Goal: Obtain resource: Download file/media

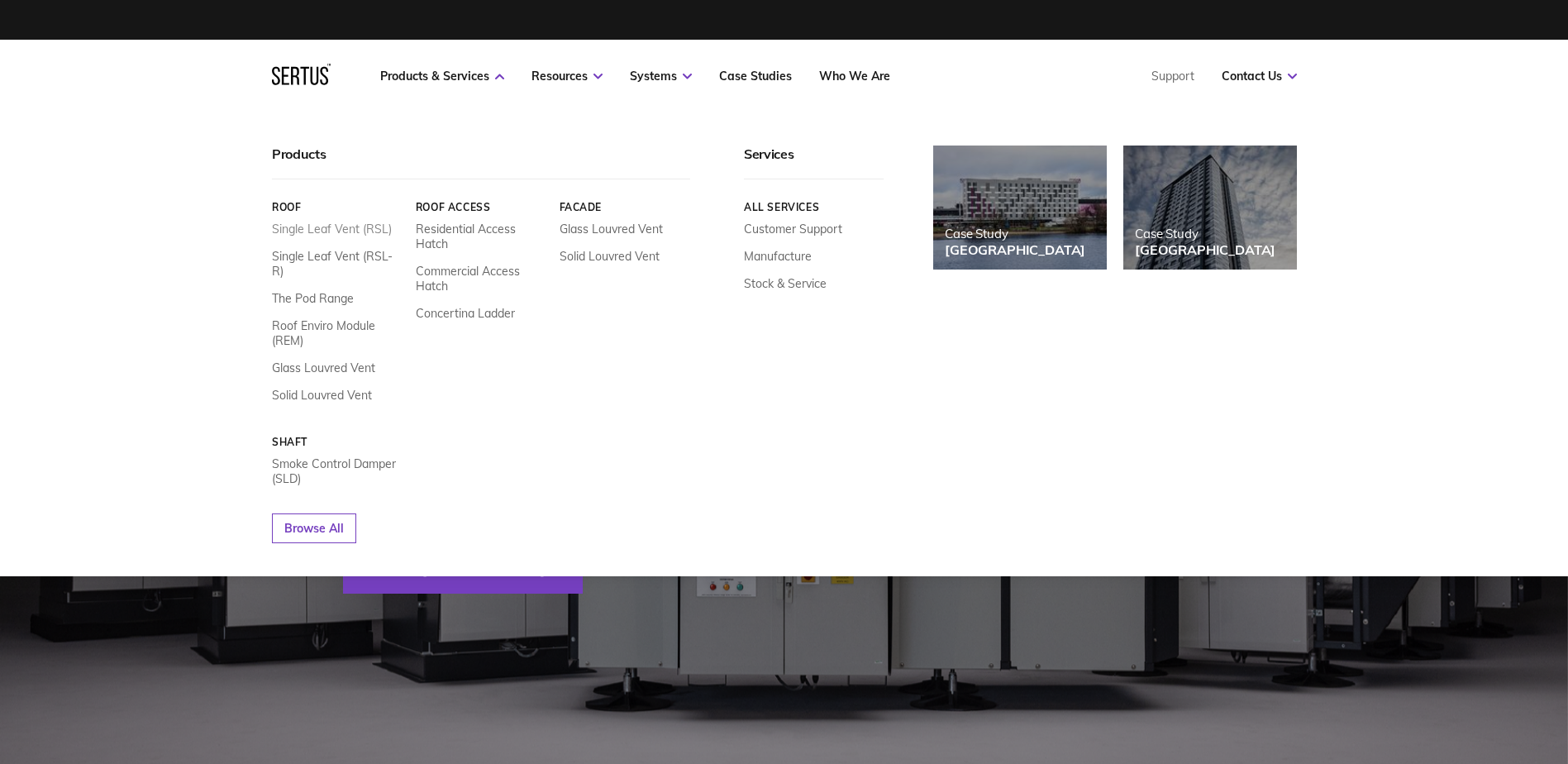
click at [345, 224] on link "Single Leaf Vent (RSL)" at bounding box center [331, 228] width 120 height 15
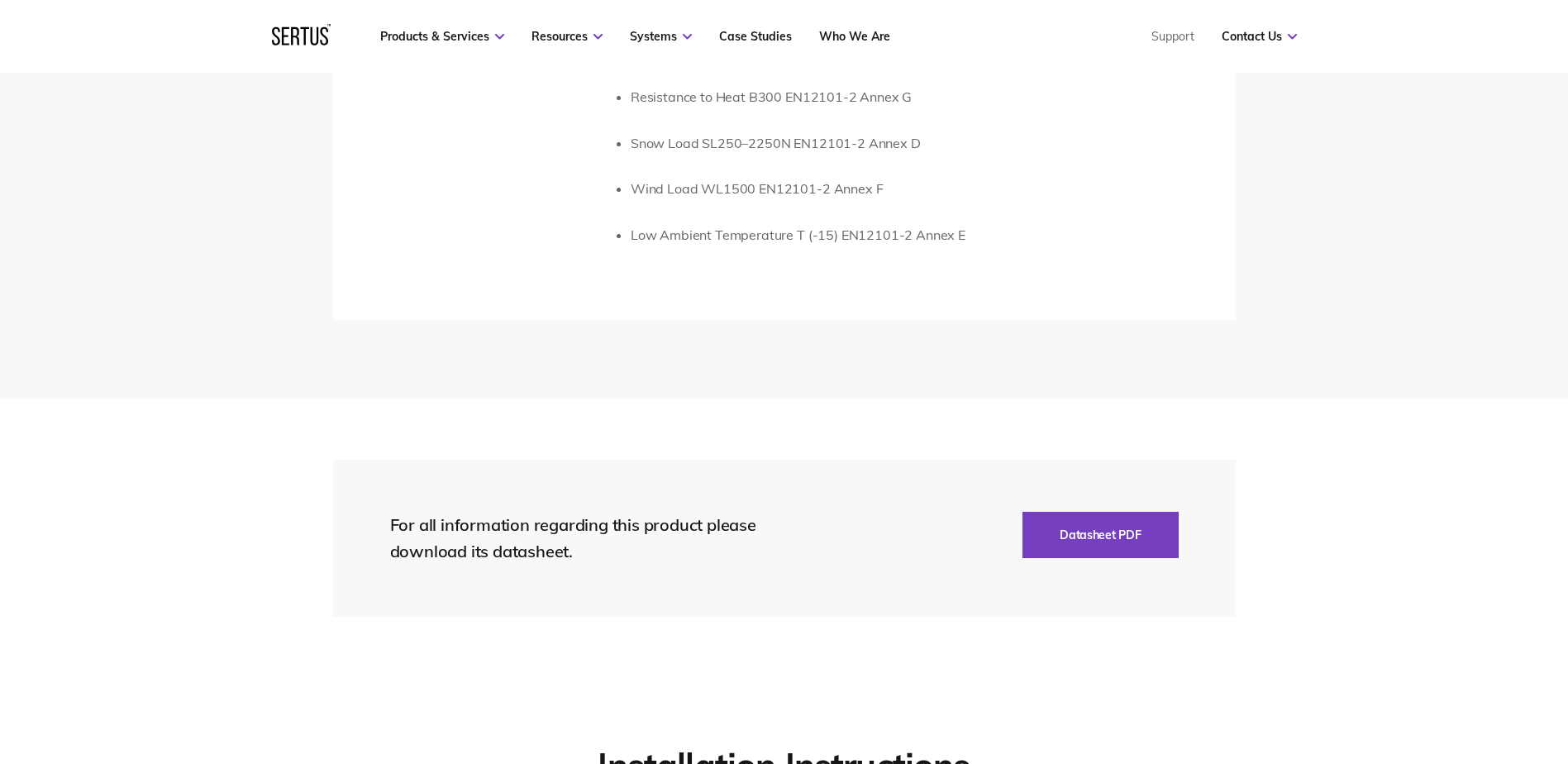
scroll to position [3470, 0]
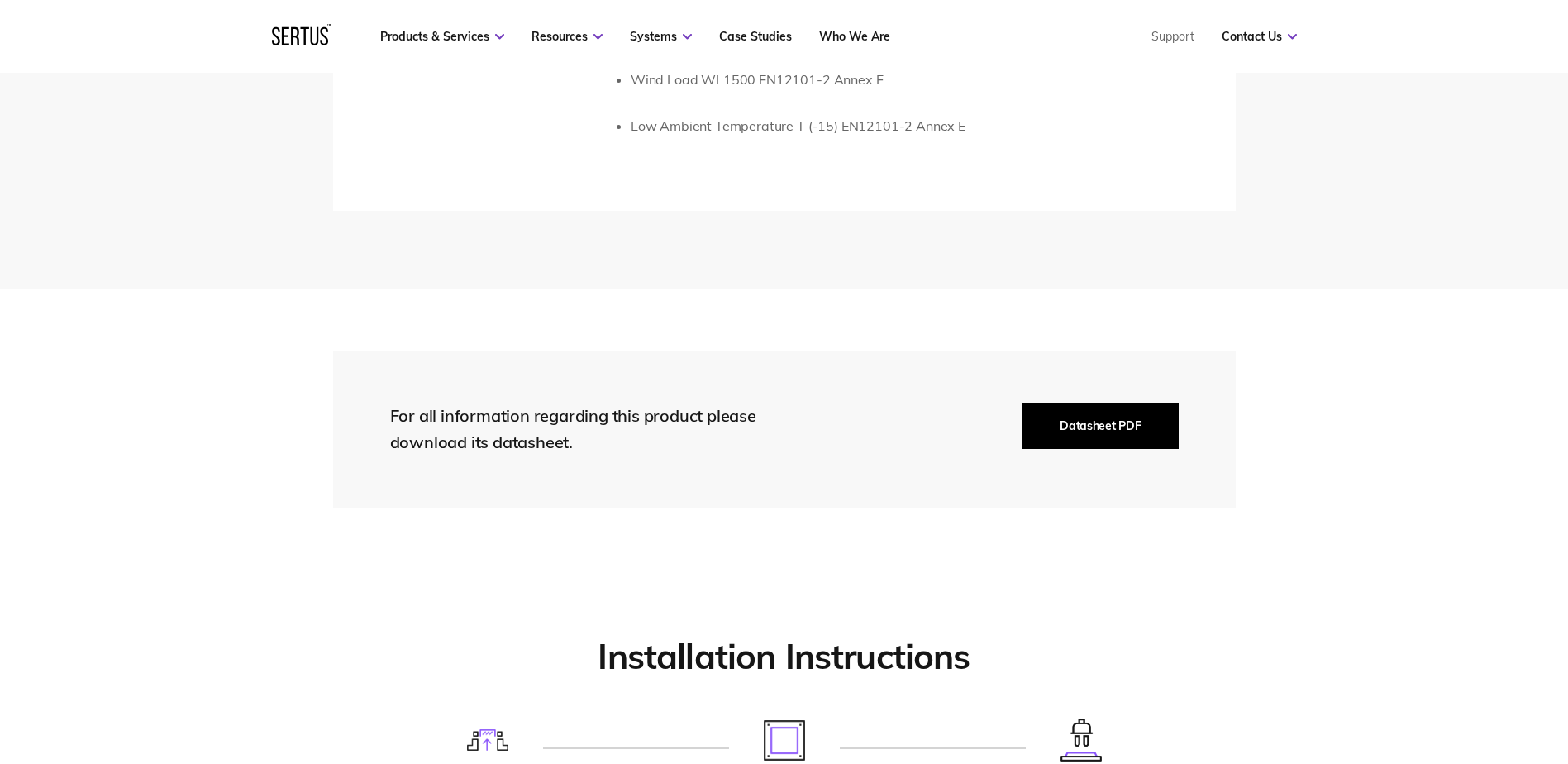
click at [1091, 431] on button "Datasheet PDF" at bounding box center [1099, 425] width 155 height 46
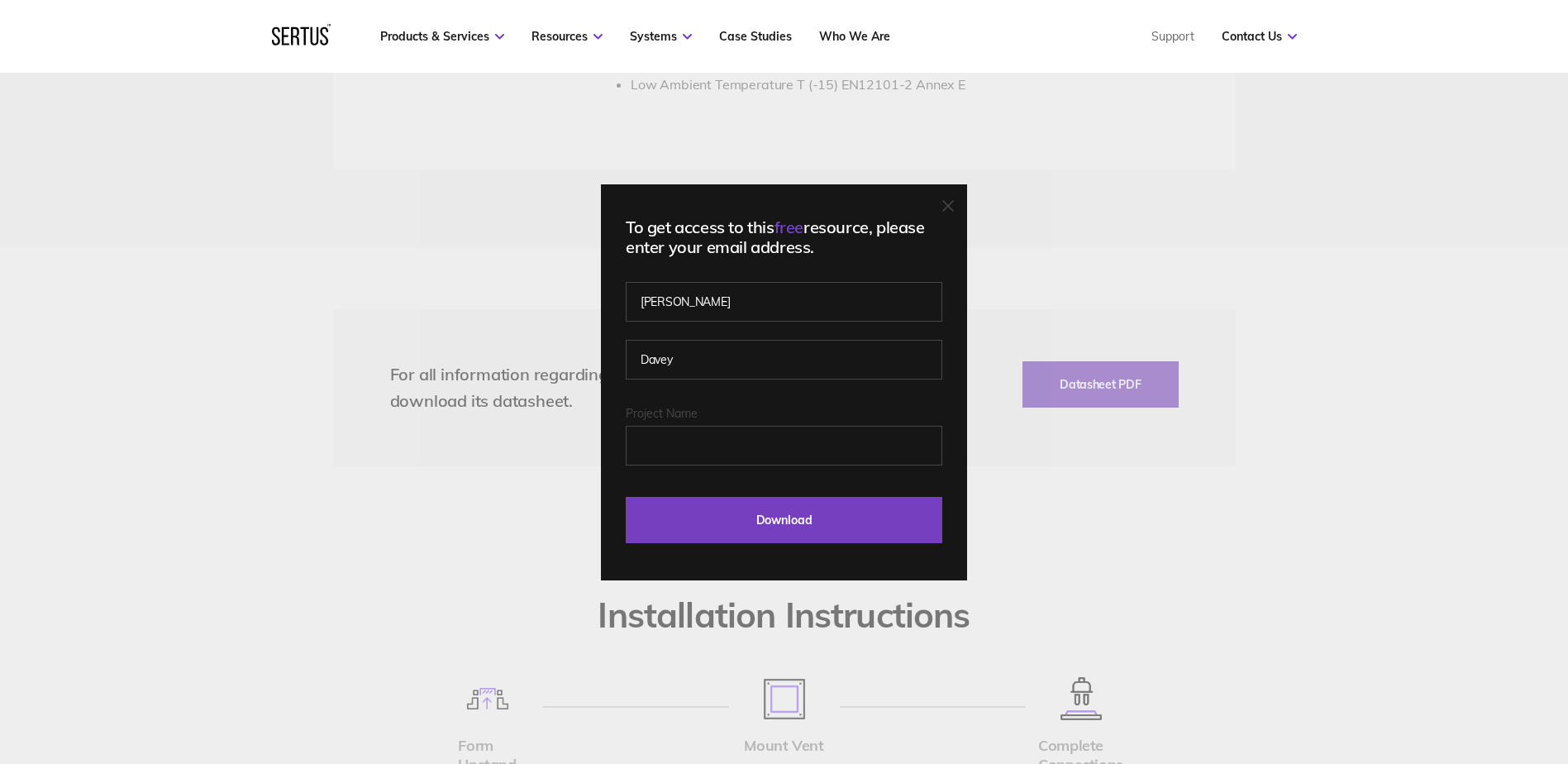
scroll to position [3553, 0]
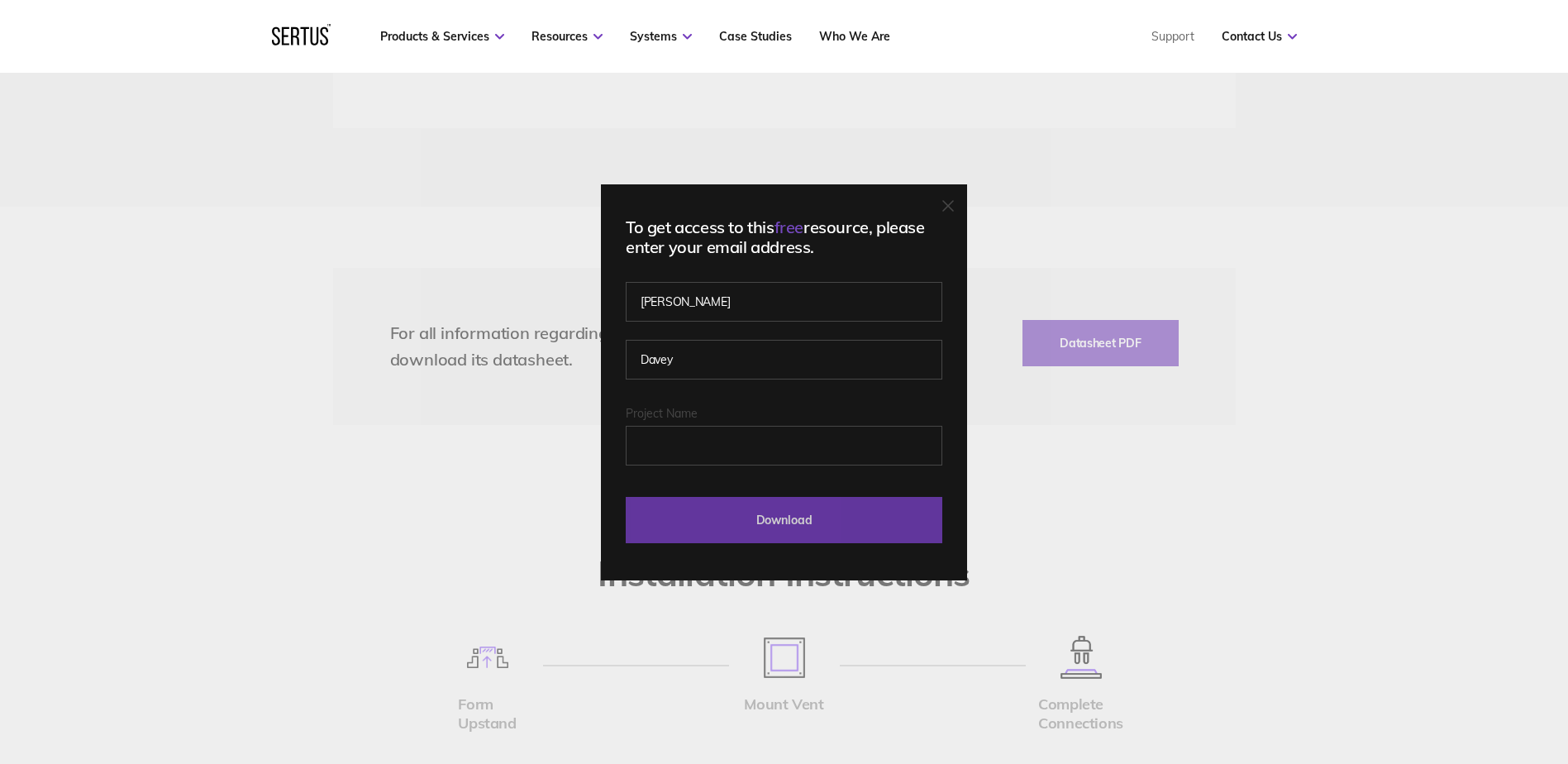
click at [836, 518] on input "Download" at bounding box center [784, 519] width 316 height 46
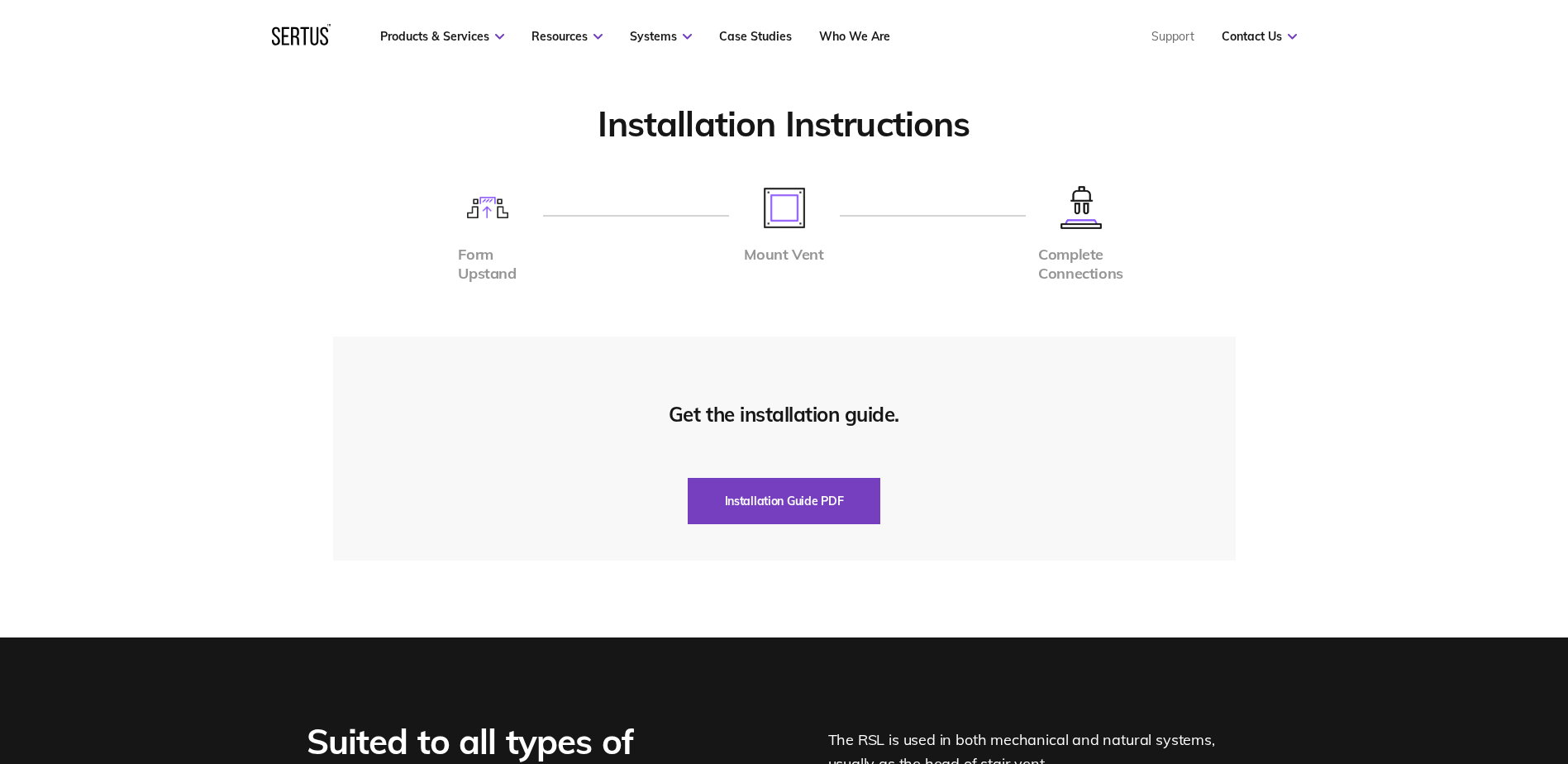
scroll to position [4214, 0]
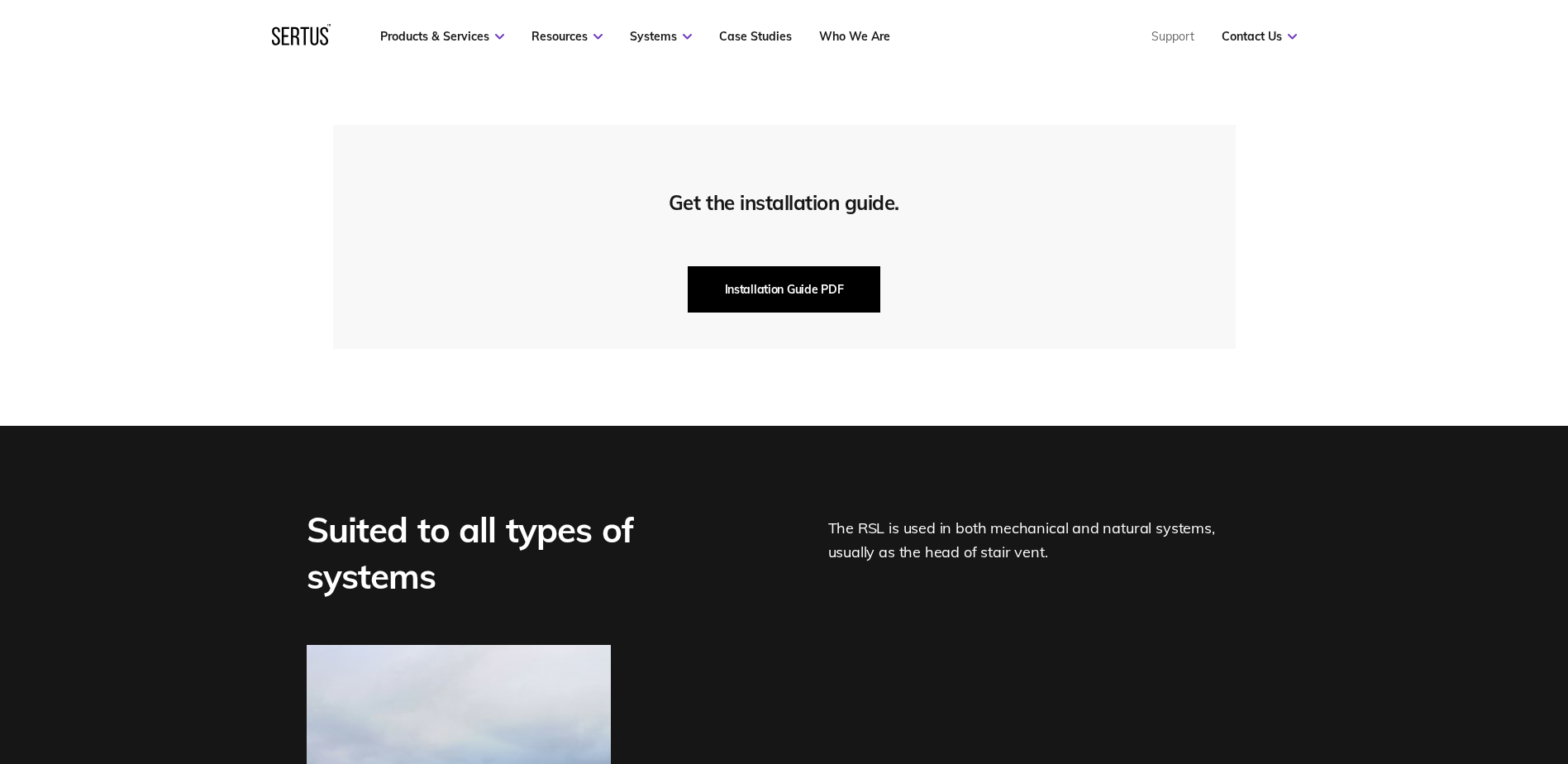
click at [799, 293] on button "Installation Guide PDF" at bounding box center [785, 289] width 194 height 46
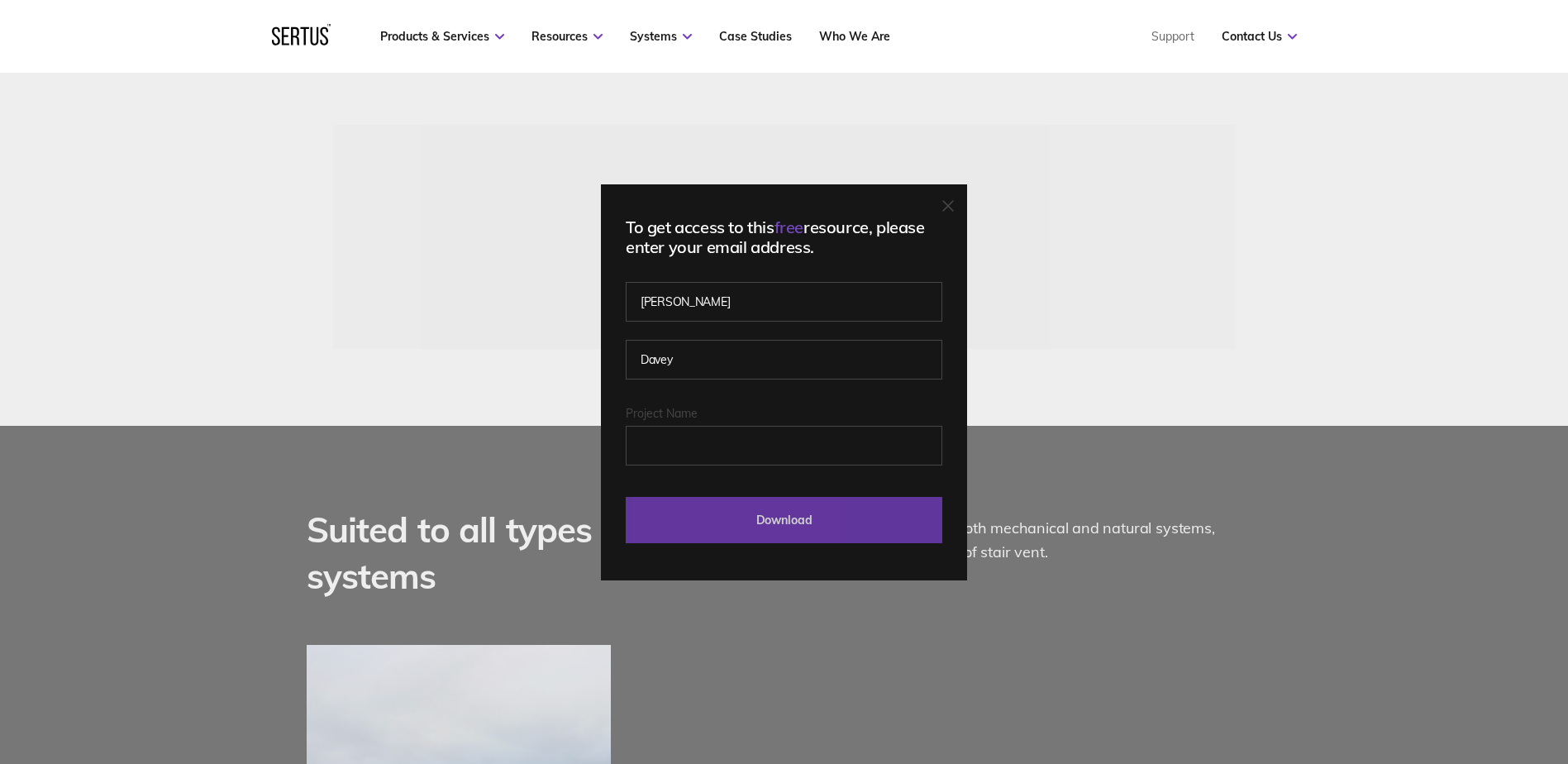
click at [780, 519] on input "Download" at bounding box center [784, 519] width 316 height 46
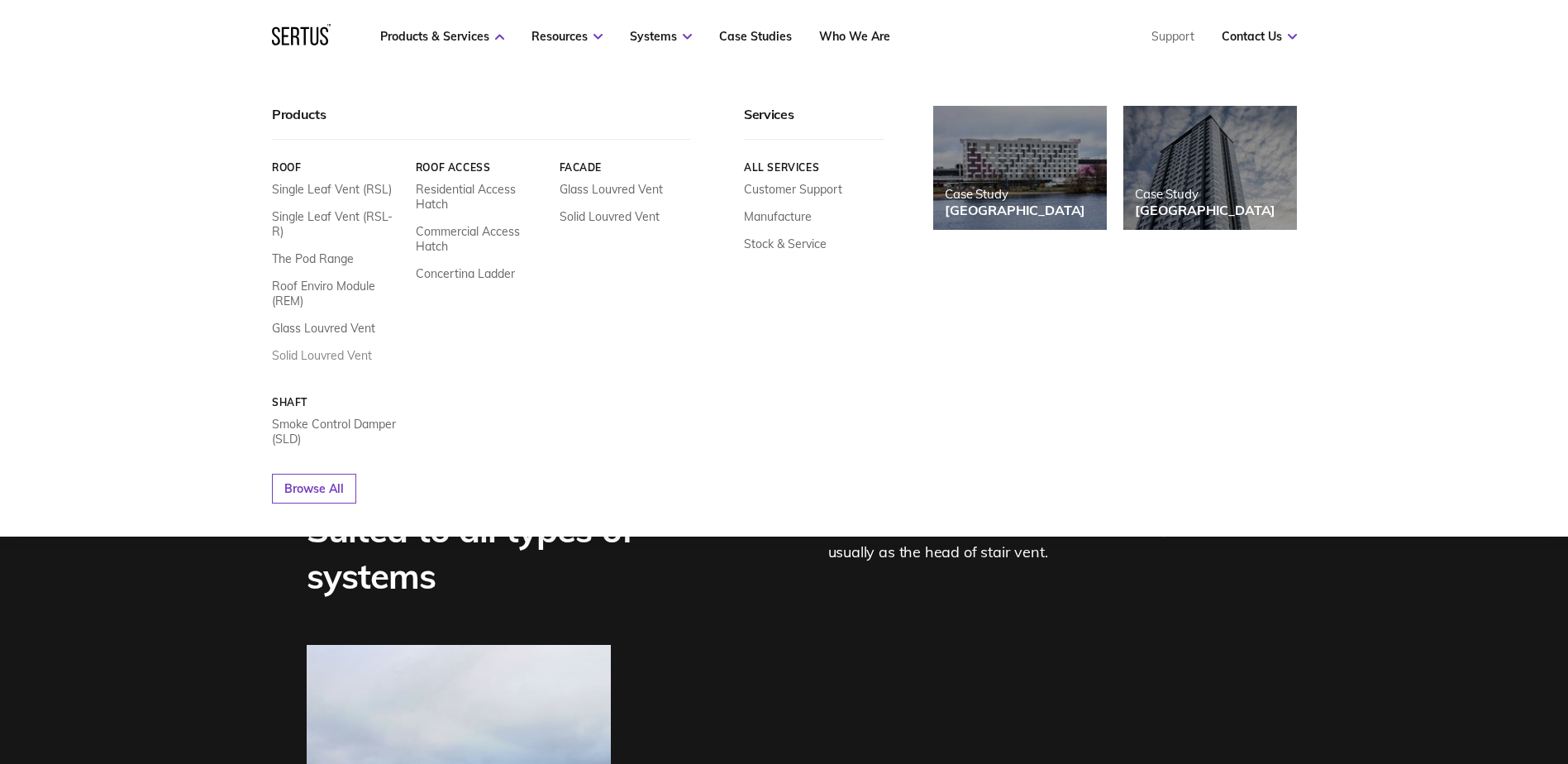
click at [318, 348] on link "Solid Louvred Vent" at bounding box center [321, 355] width 100 height 15
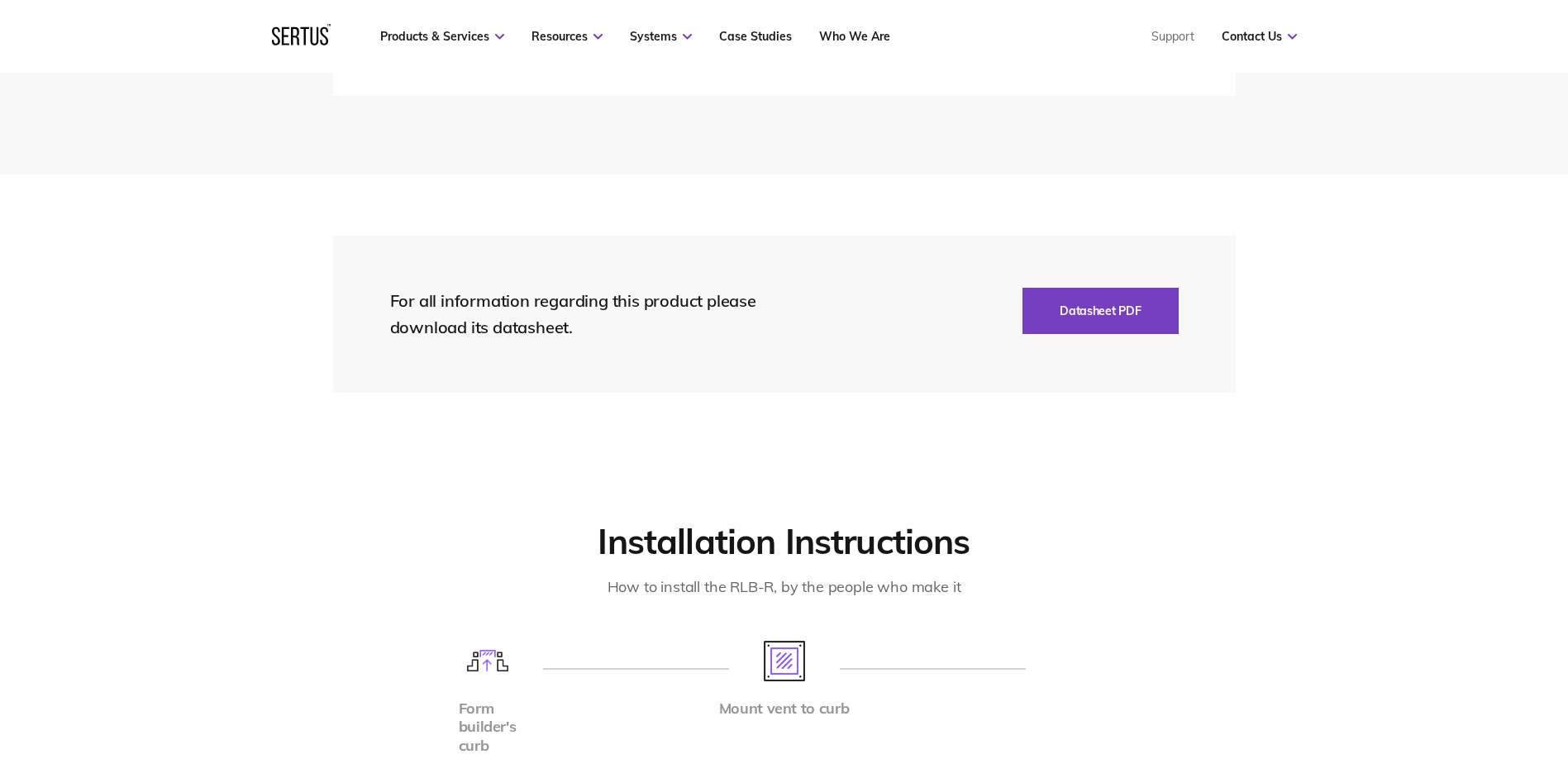
scroll to position [3553, 0]
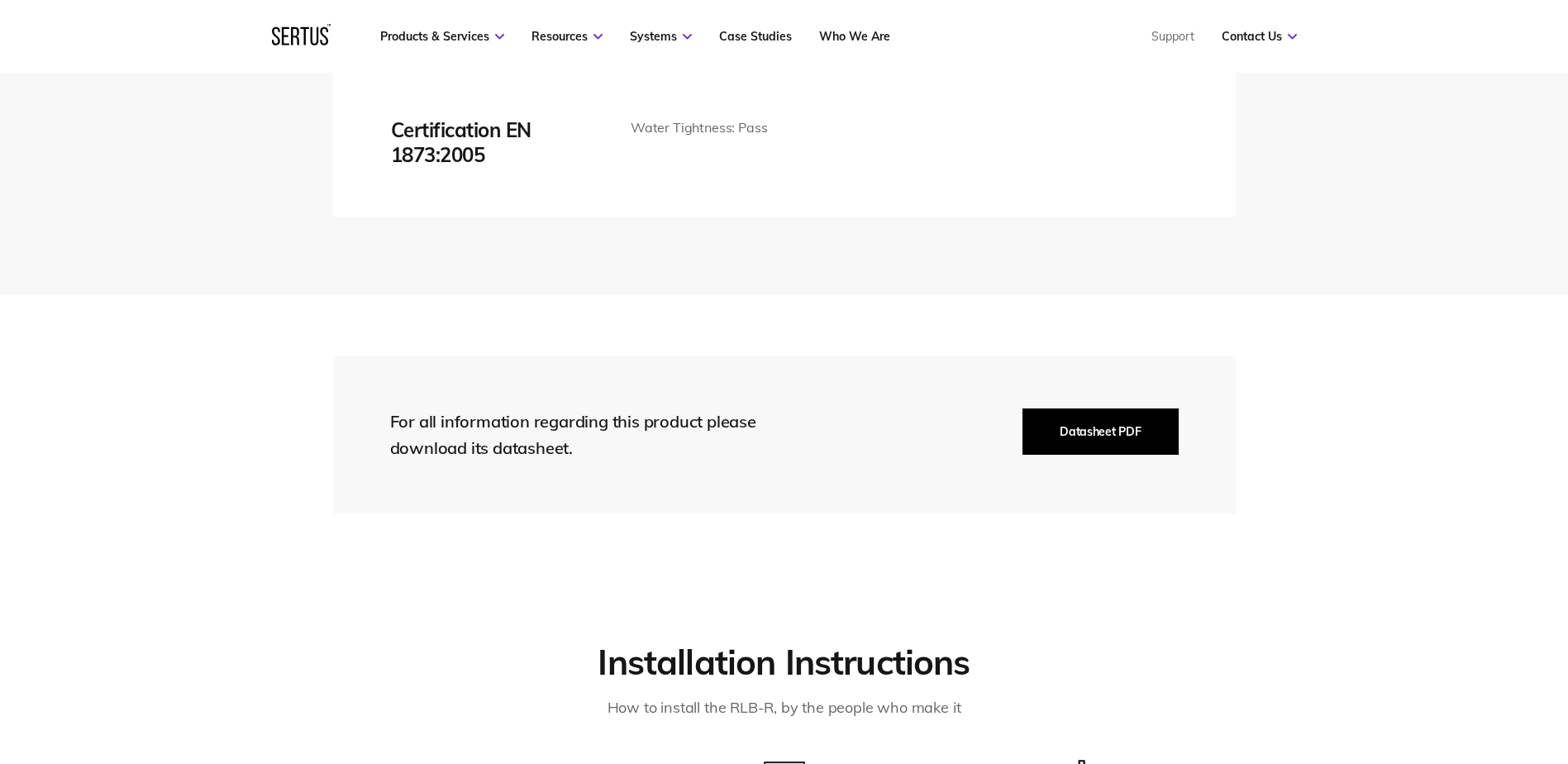
click at [1095, 430] on button "Datasheet PDF" at bounding box center [1099, 431] width 155 height 46
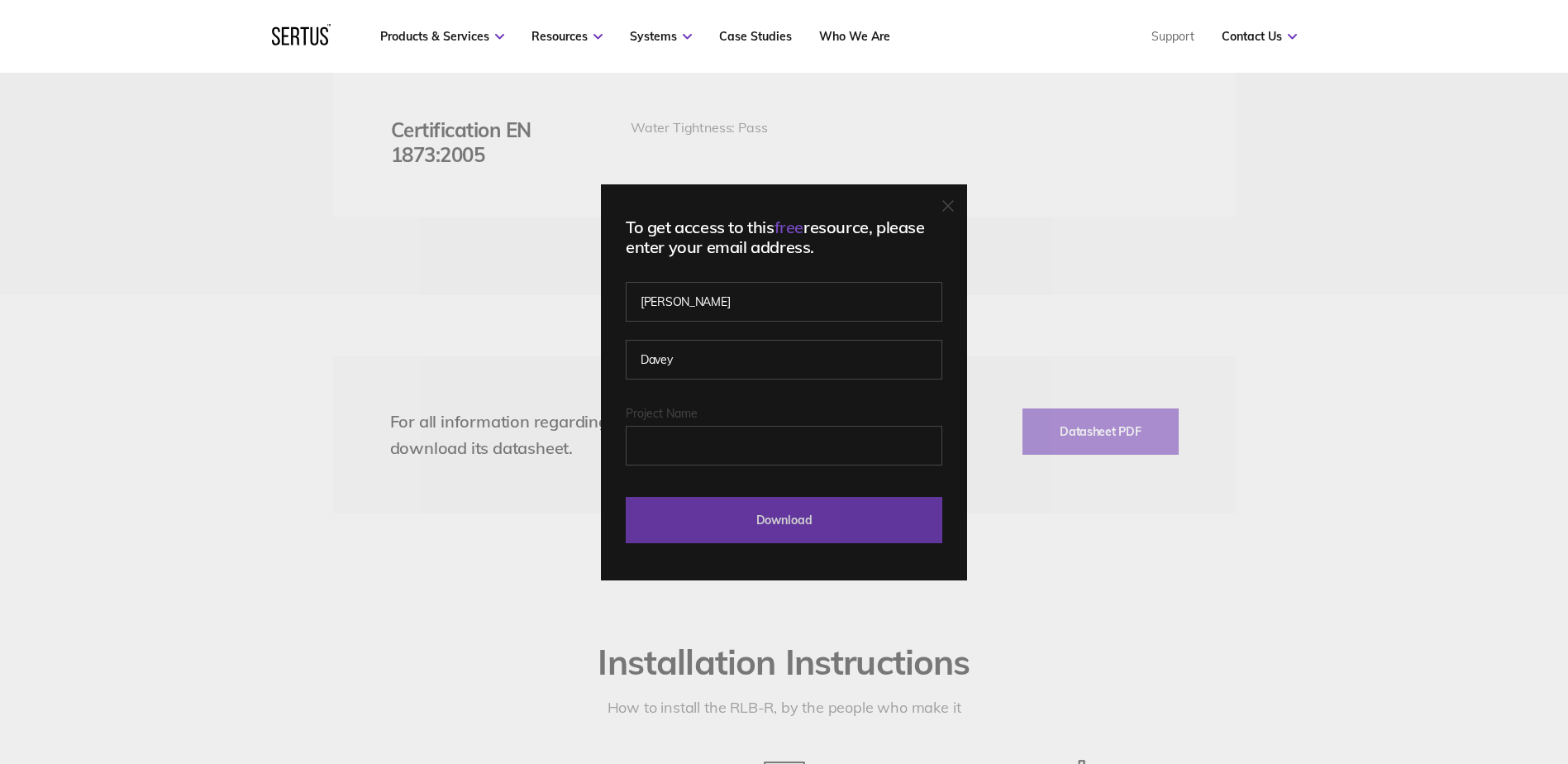
click at [820, 520] on input "Download" at bounding box center [784, 519] width 316 height 46
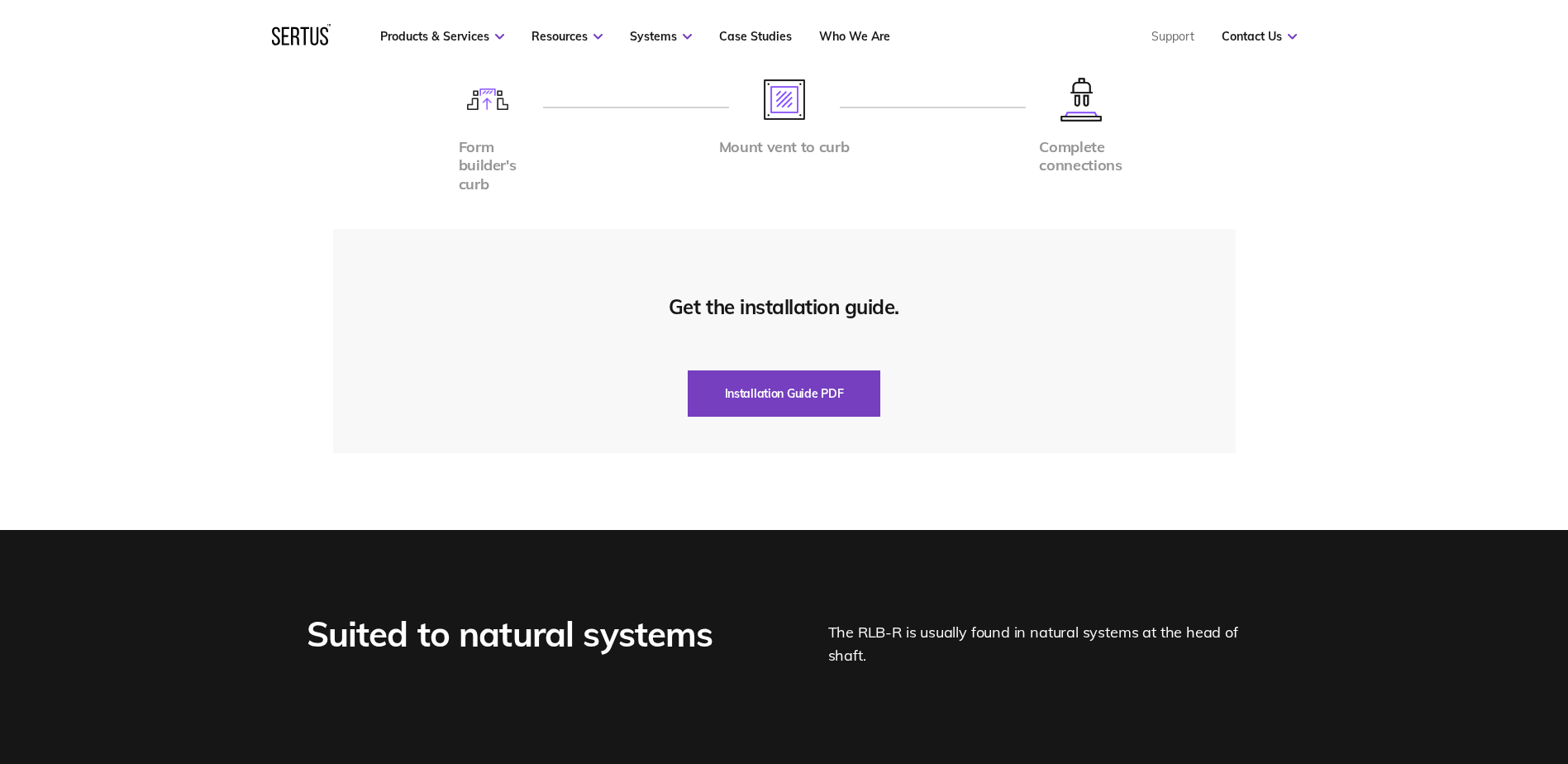
scroll to position [4131, 0]
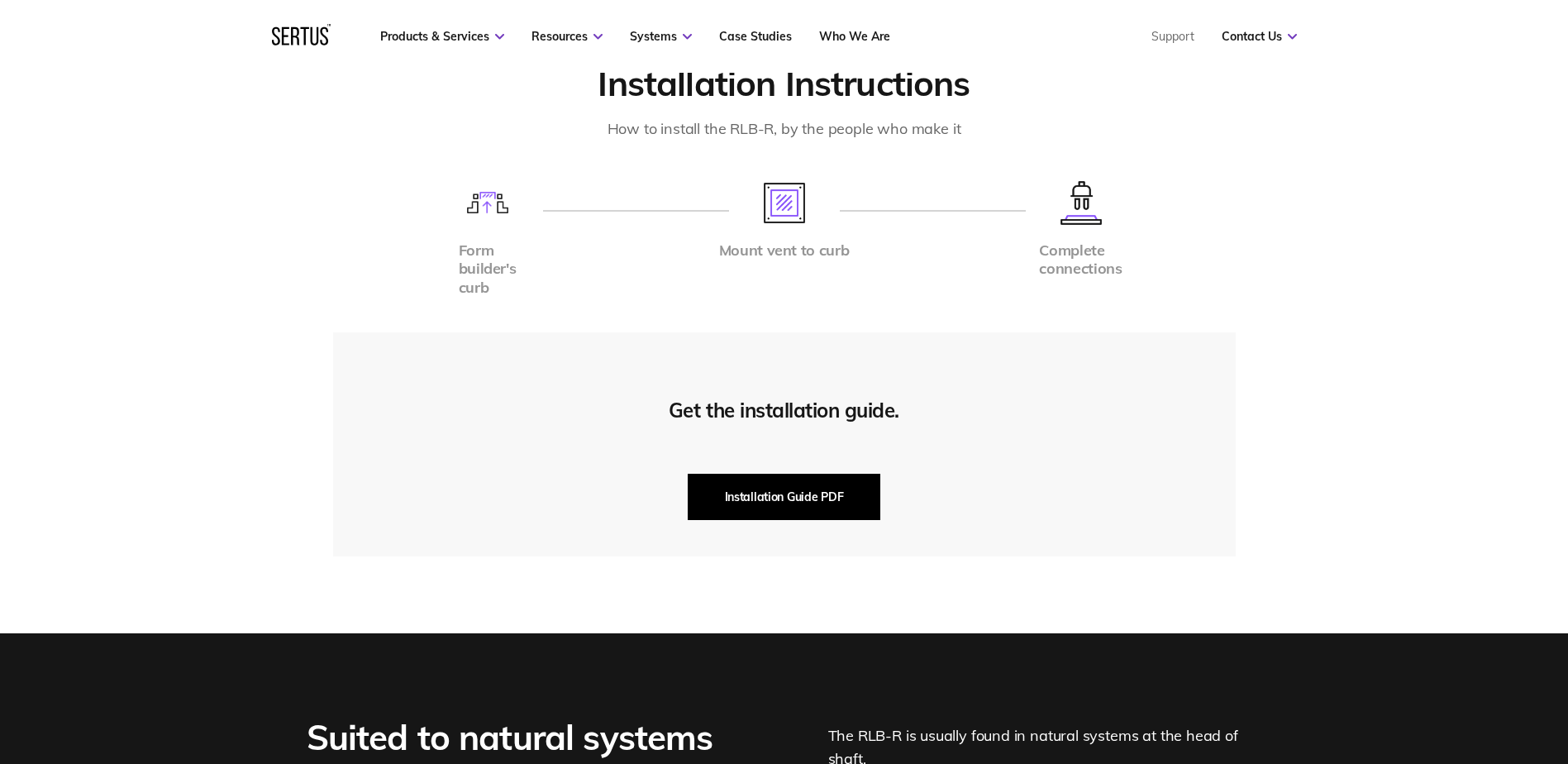
click at [769, 495] on button "Installation Guide PDF" at bounding box center [785, 496] width 194 height 46
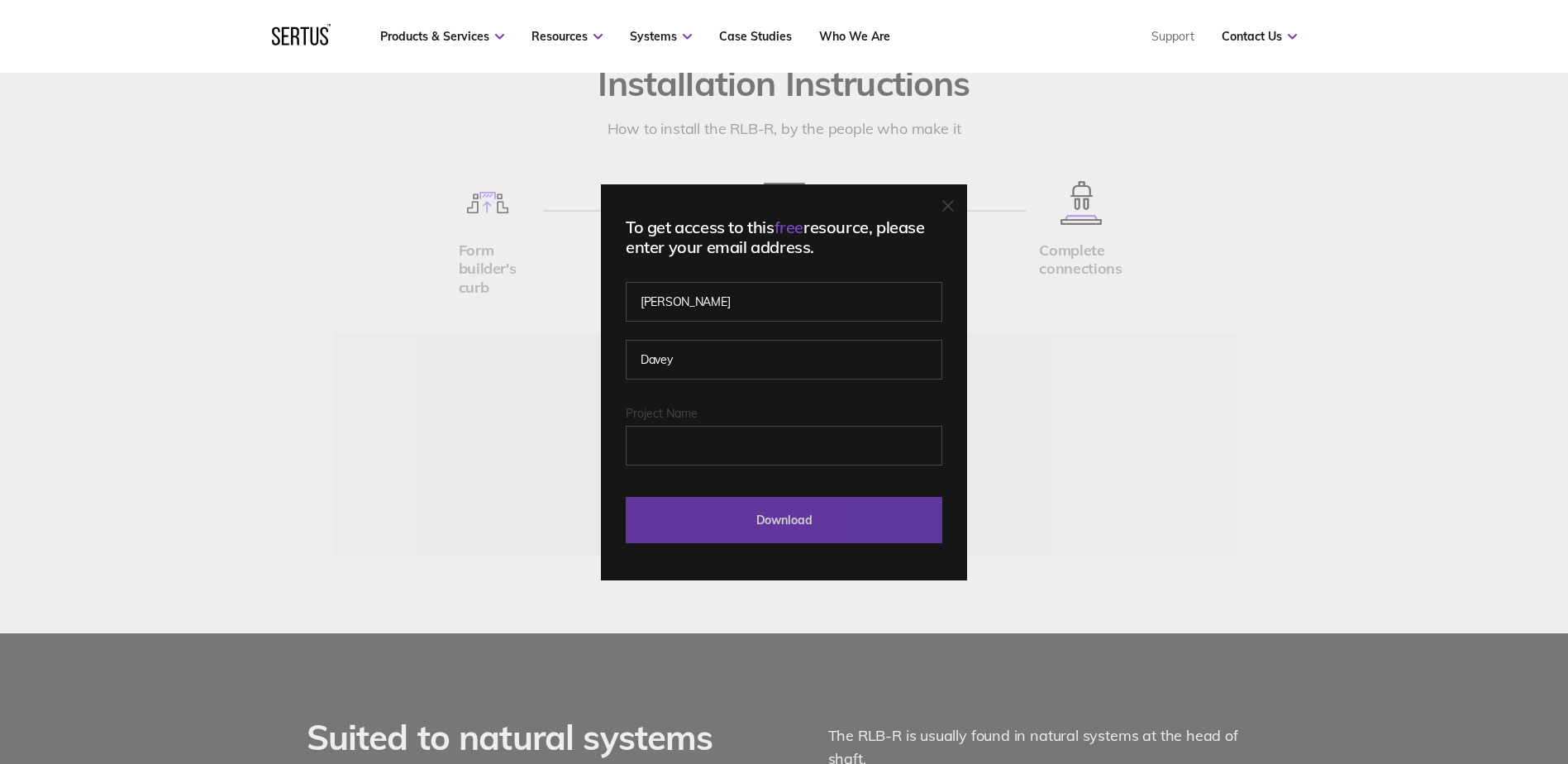
click at [825, 522] on input "Download" at bounding box center [784, 519] width 316 height 46
